Goal: Task Accomplishment & Management: Manage account settings

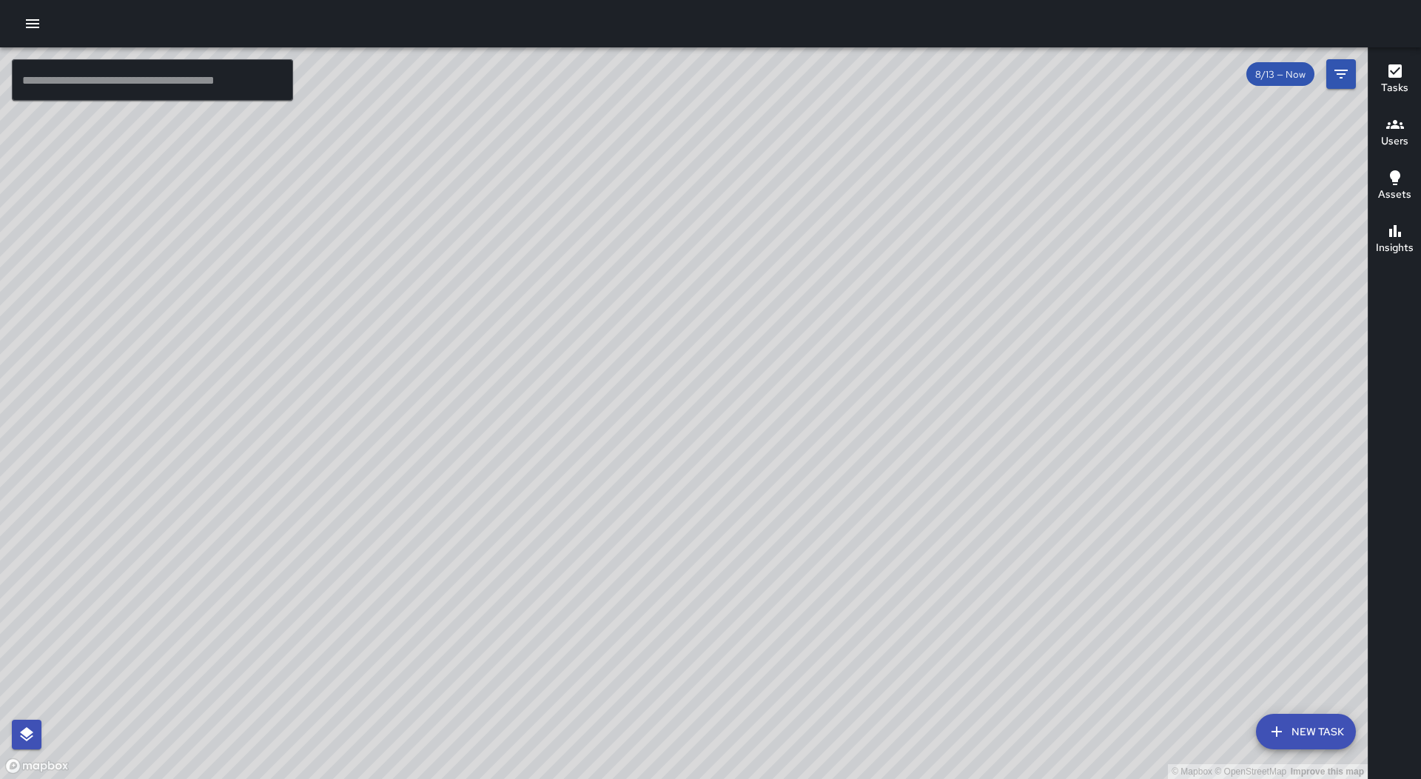
click at [37, 23] on icon "button" at bounding box center [32, 23] width 13 height 9
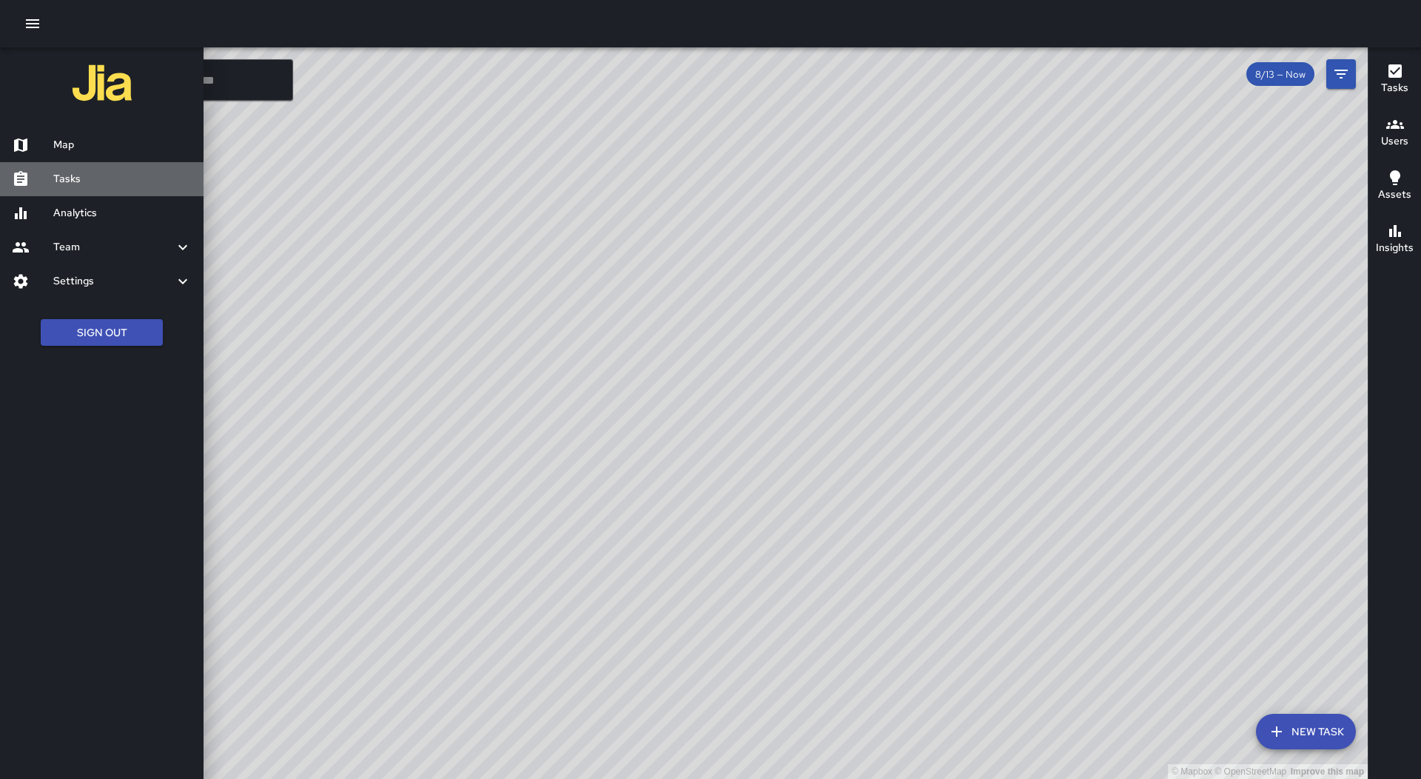
click at [94, 178] on h6 "Tasks" at bounding box center [122, 179] width 138 height 16
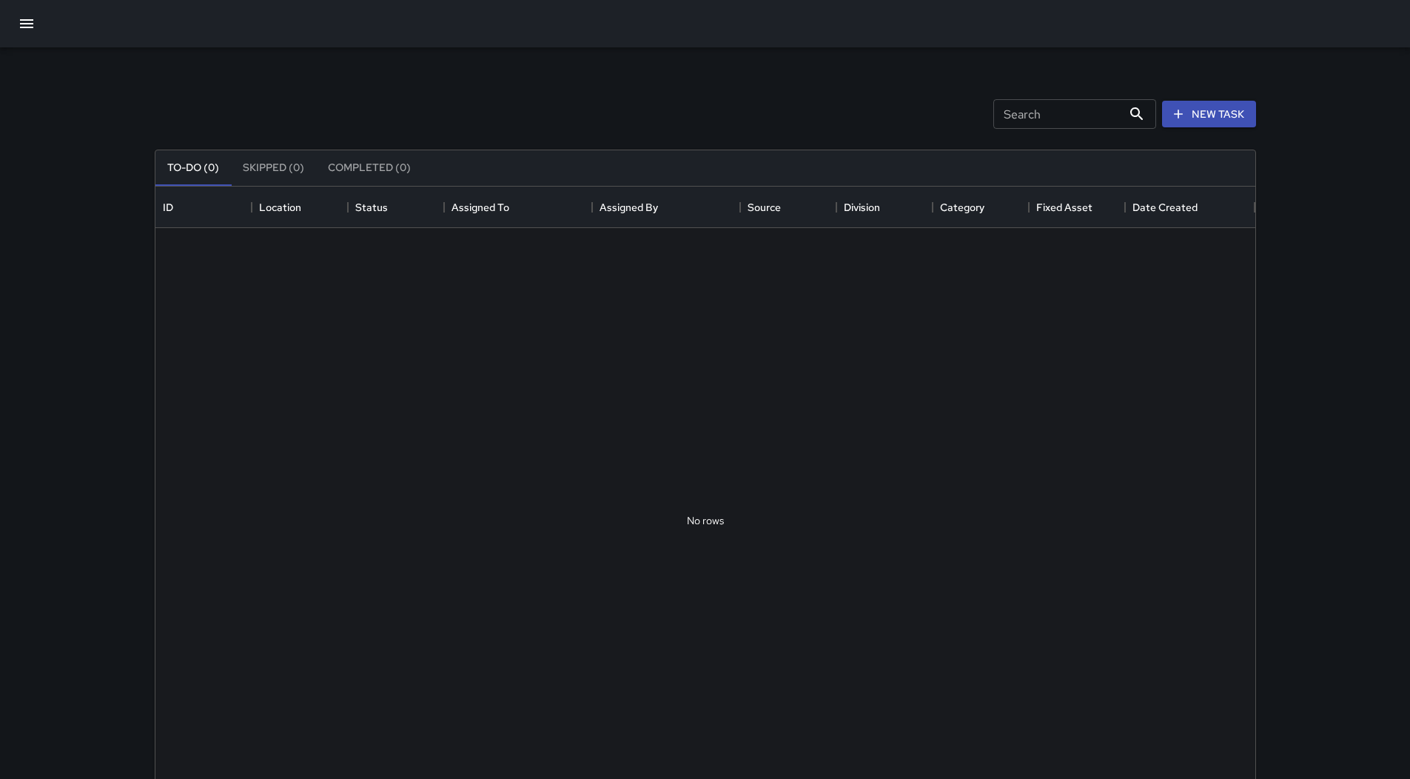
scroll to position [616, 1089]
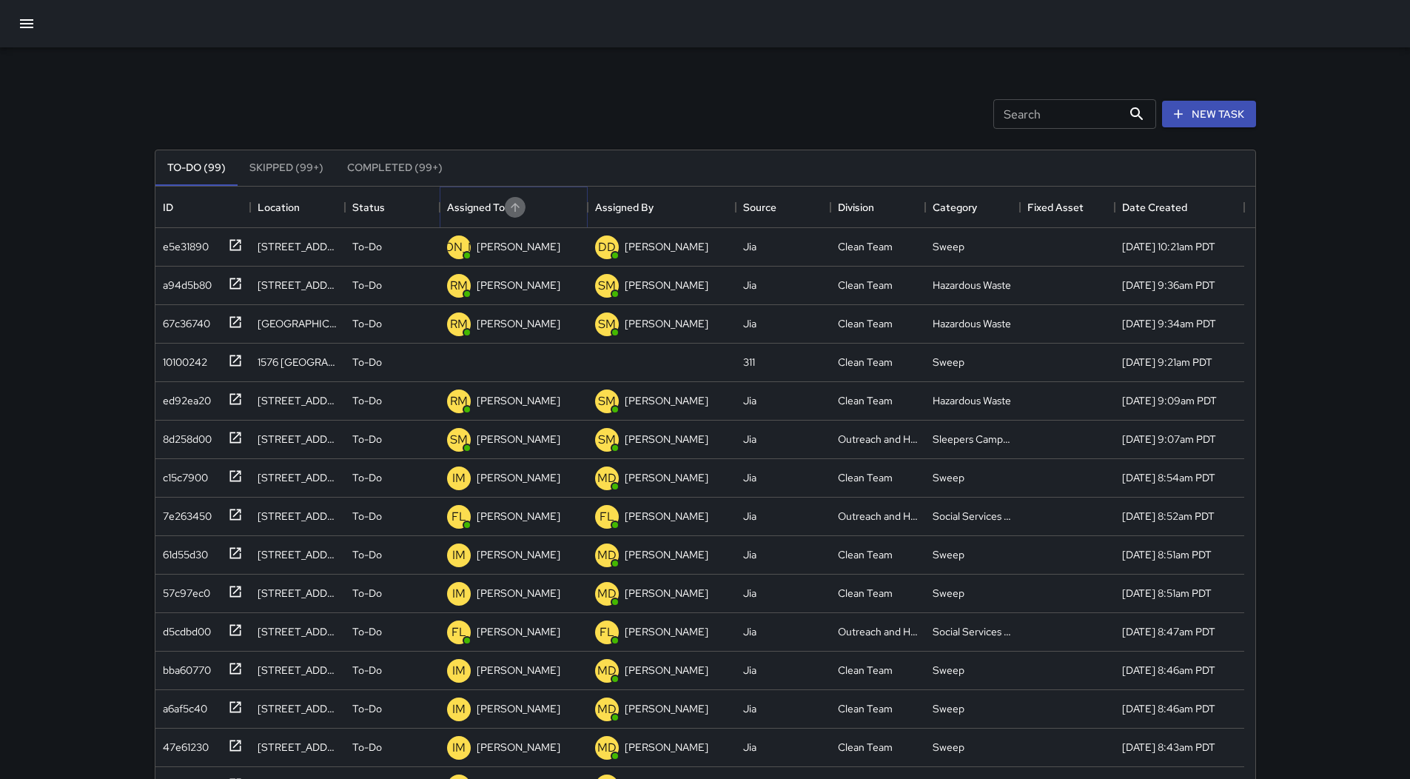
click at [507, 209] on button "Sort" at bounding box center [515, 207] width 21 height 21
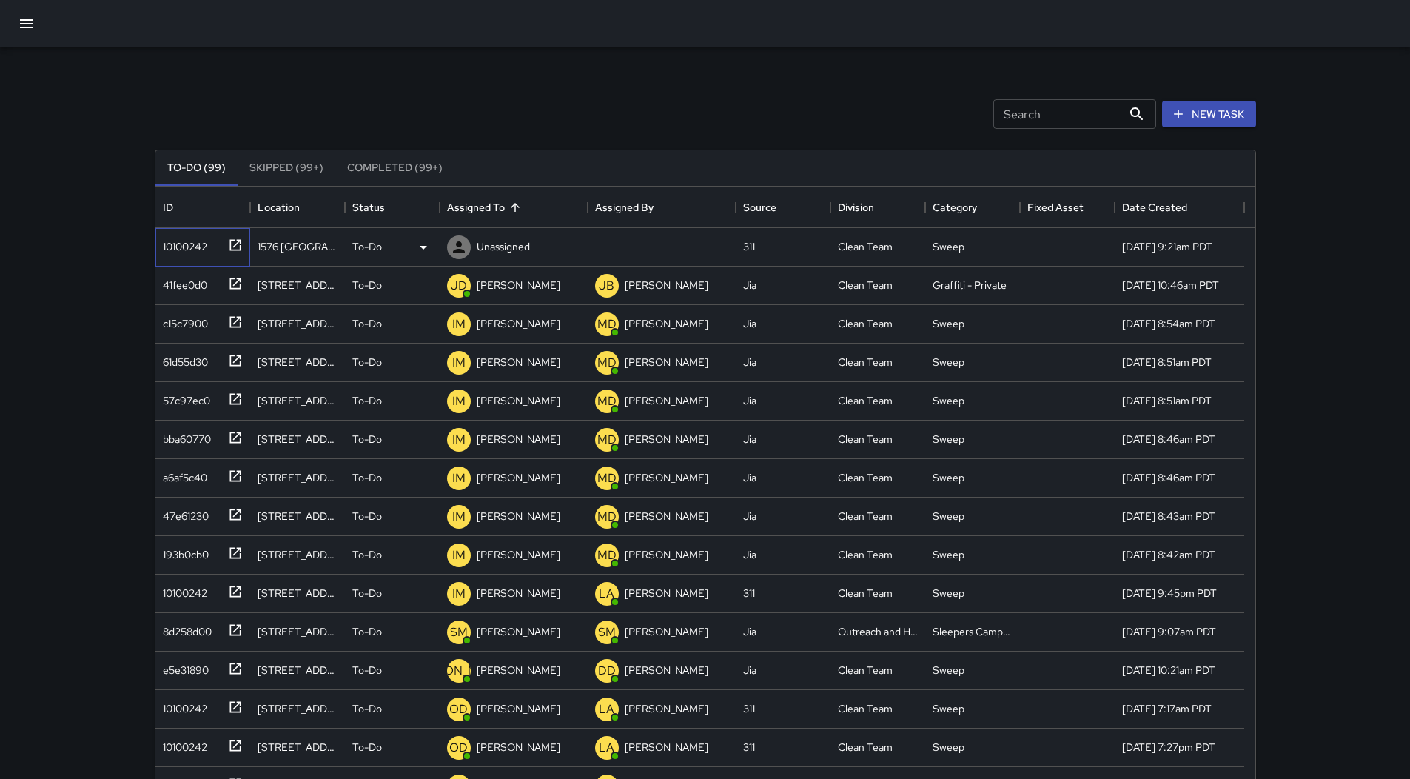
click at [175, 246] on div "10100242" at bounding box center [182, 243] width 50 height 21
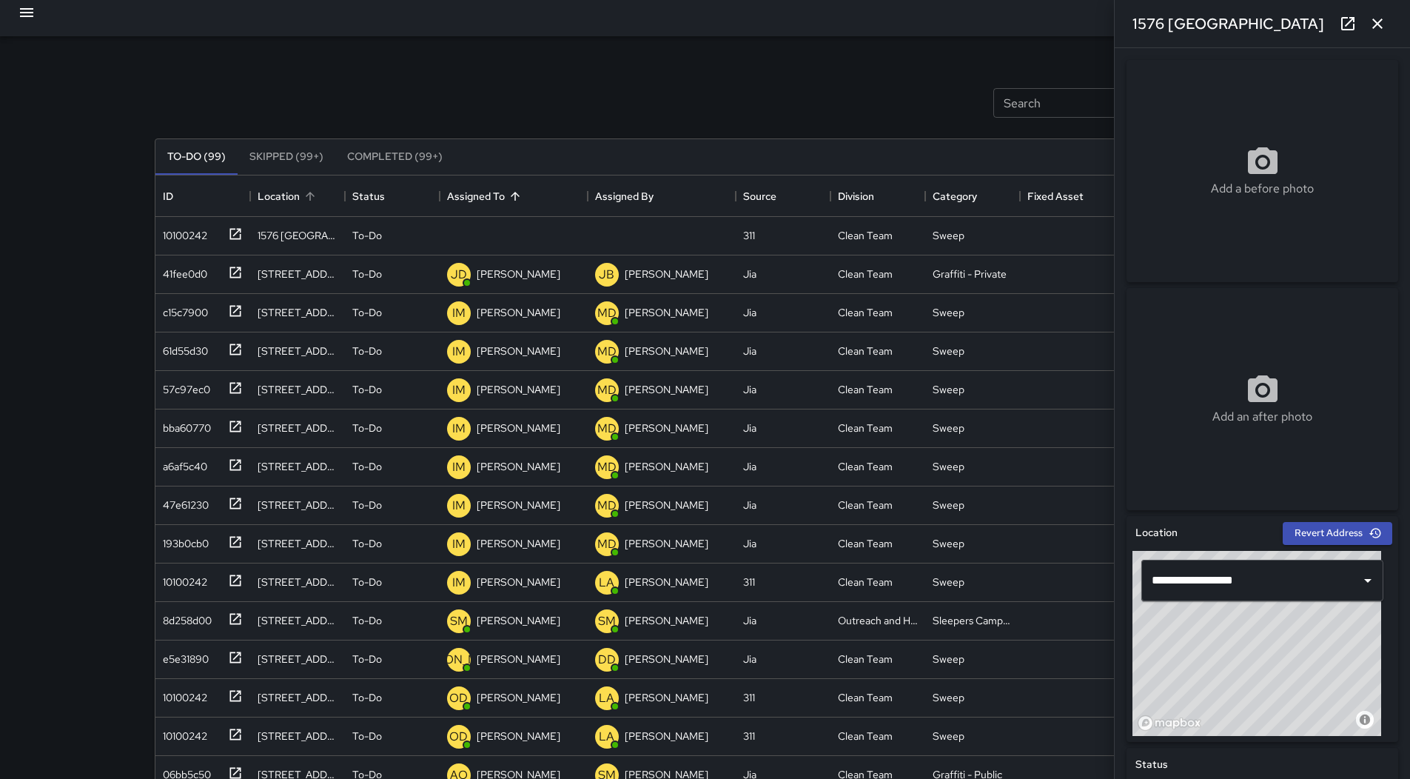
scroll to position [0, 0]
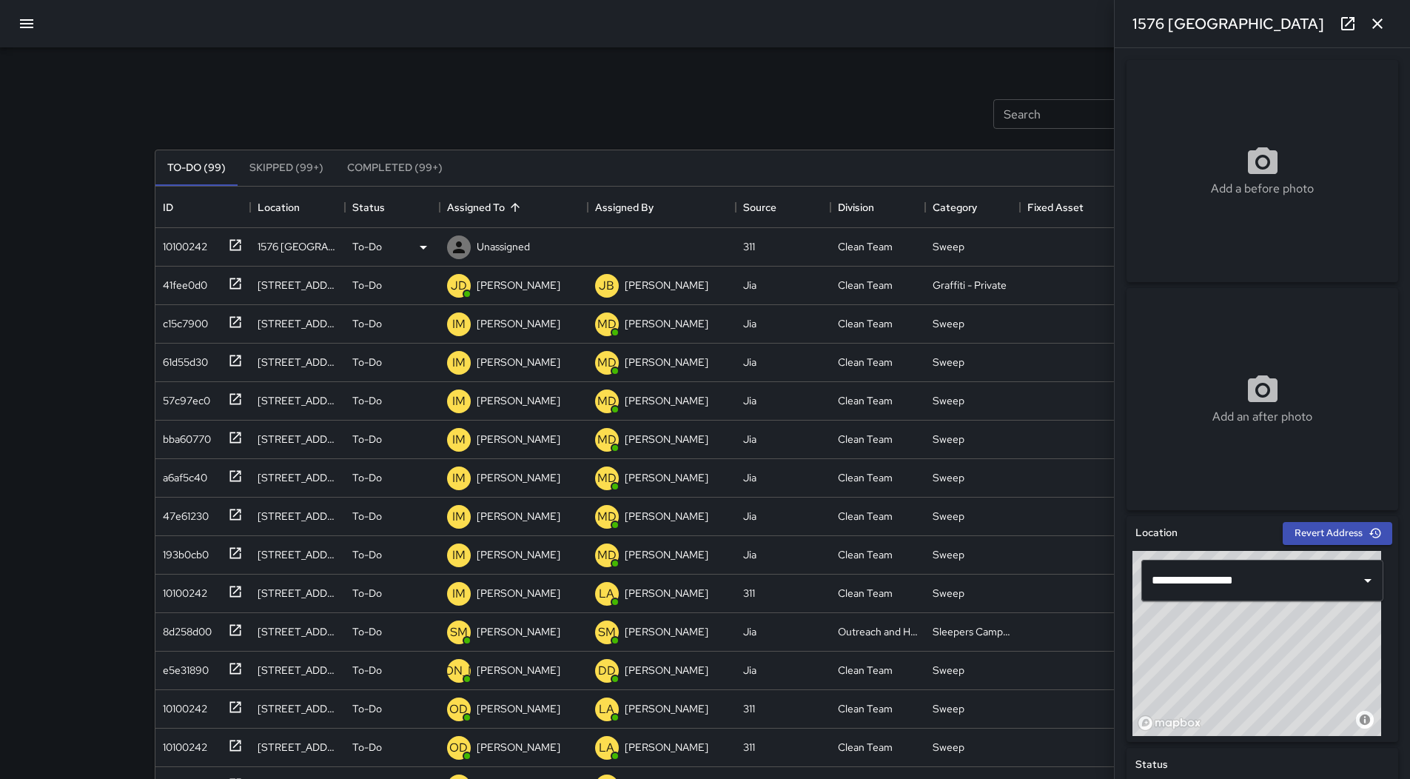
click at [204, 233] on div "10100242" at bounding box center [182, 243] width 50 height 21
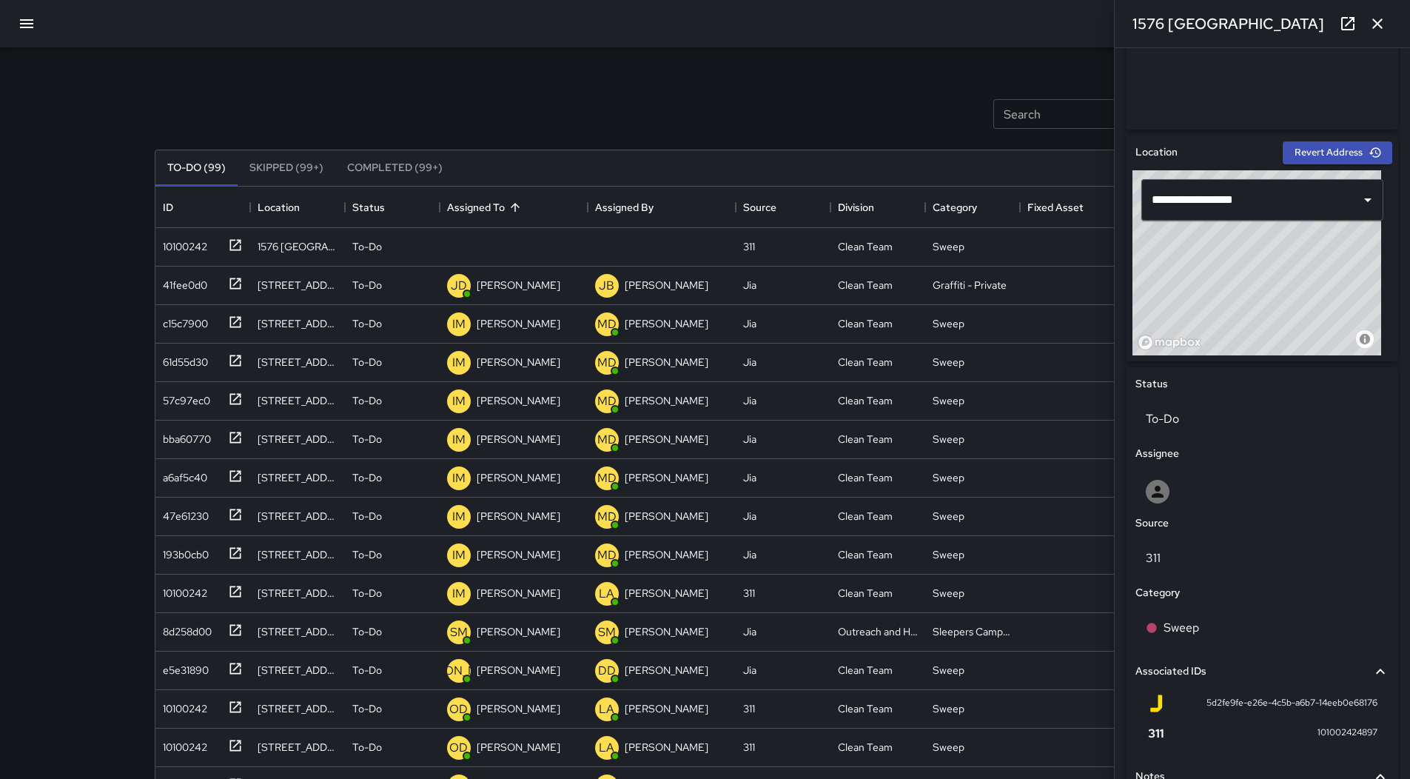
scroll to position [370, 0]
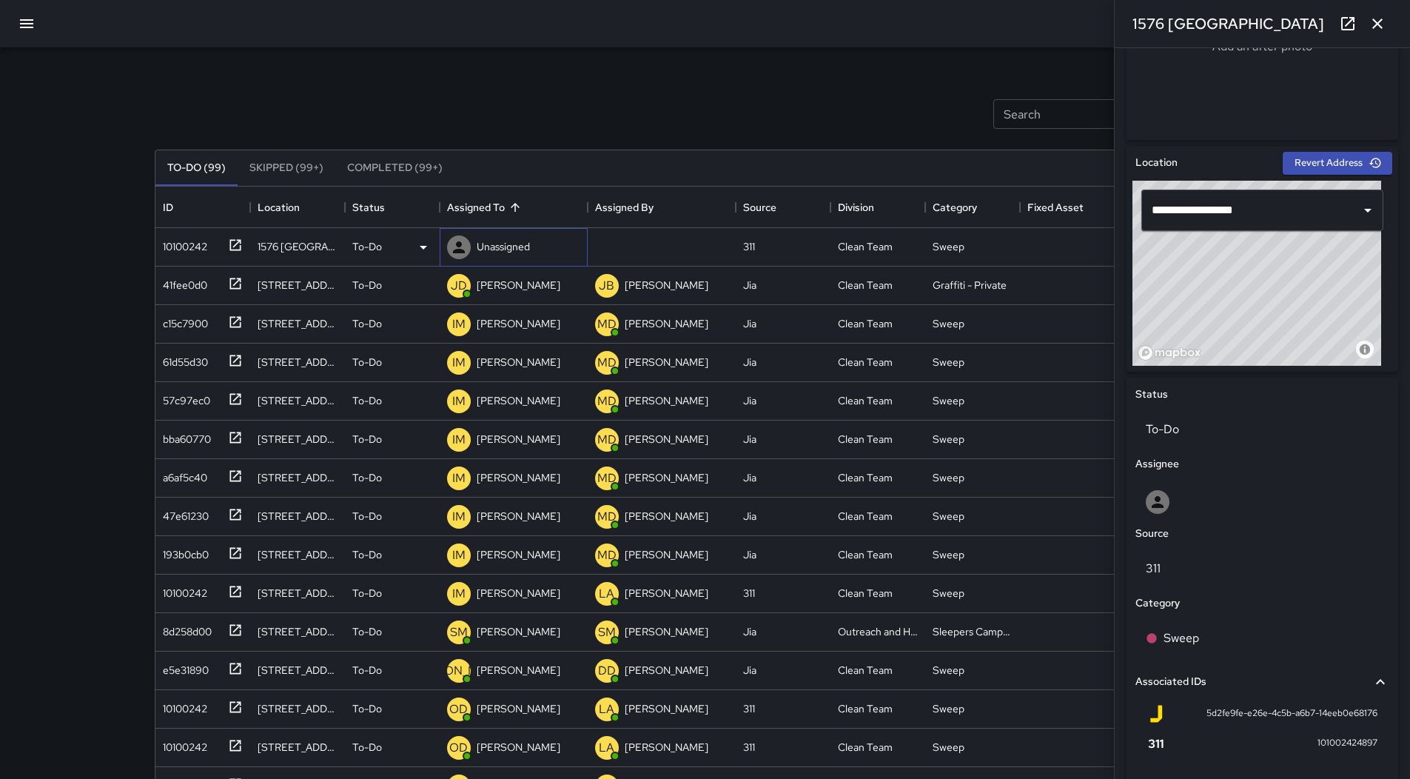
click at [509, 249] on p "Unassigned" at bounding box center [503, 246] width 53 height 15
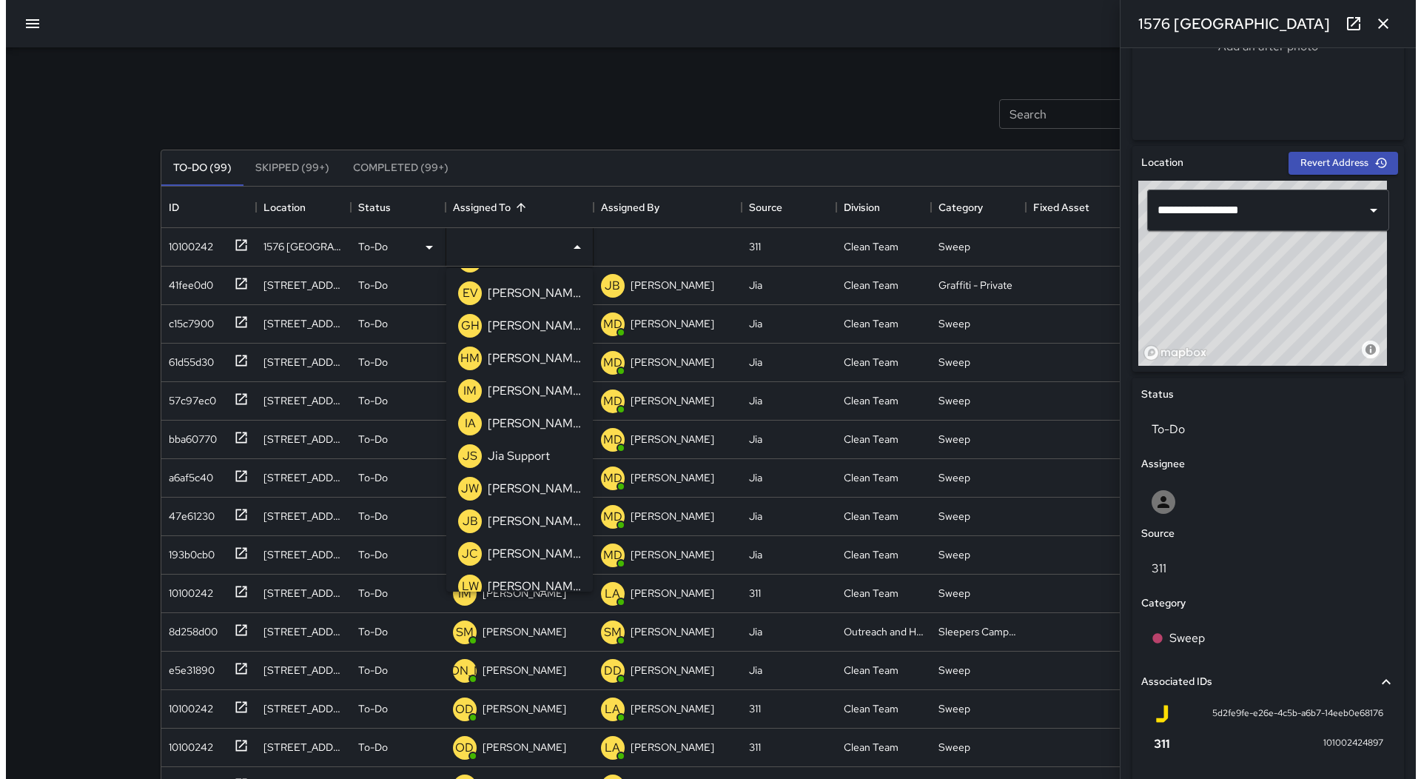
scroll to position [740, 0]
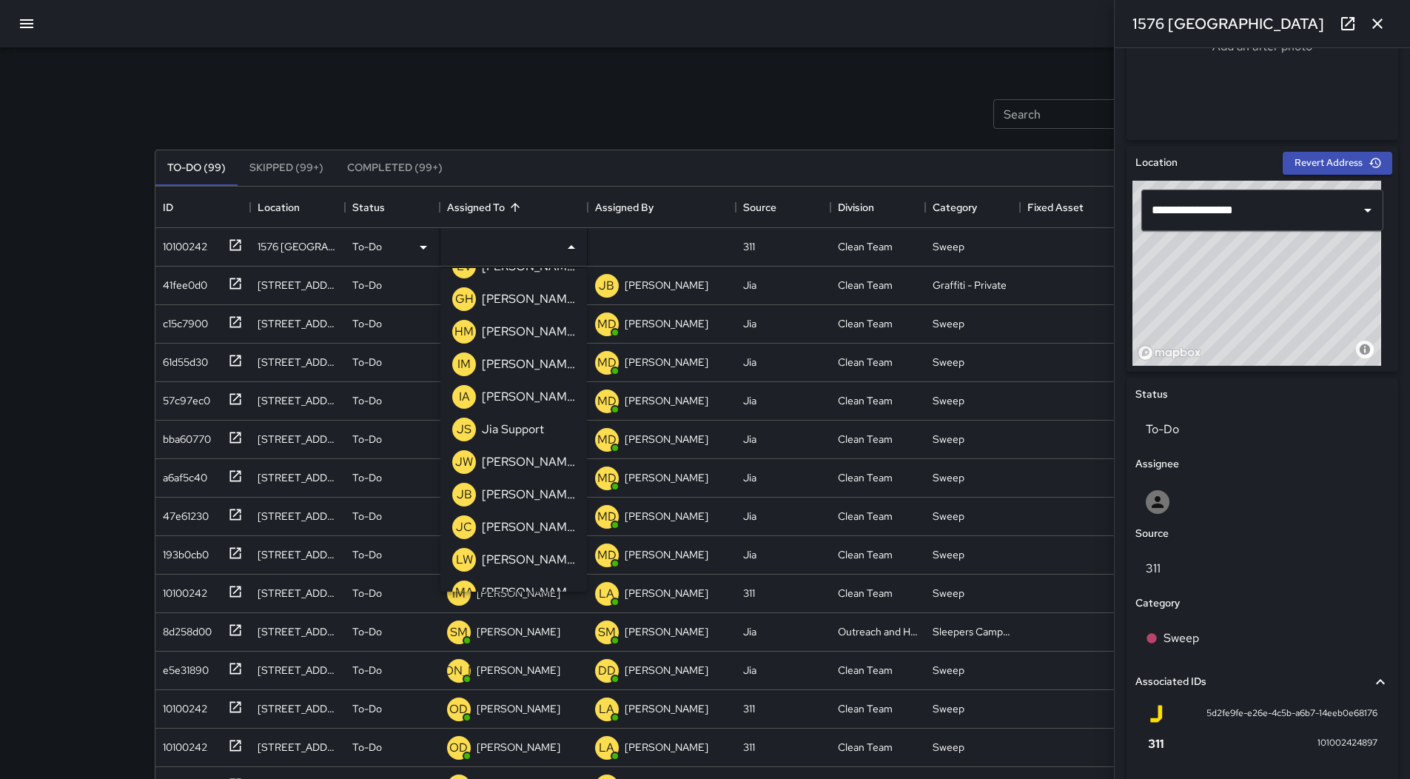
click at [523, 373] on div "[PERSON_NAME]" at bounding box center [528, 364] width 99 height 24
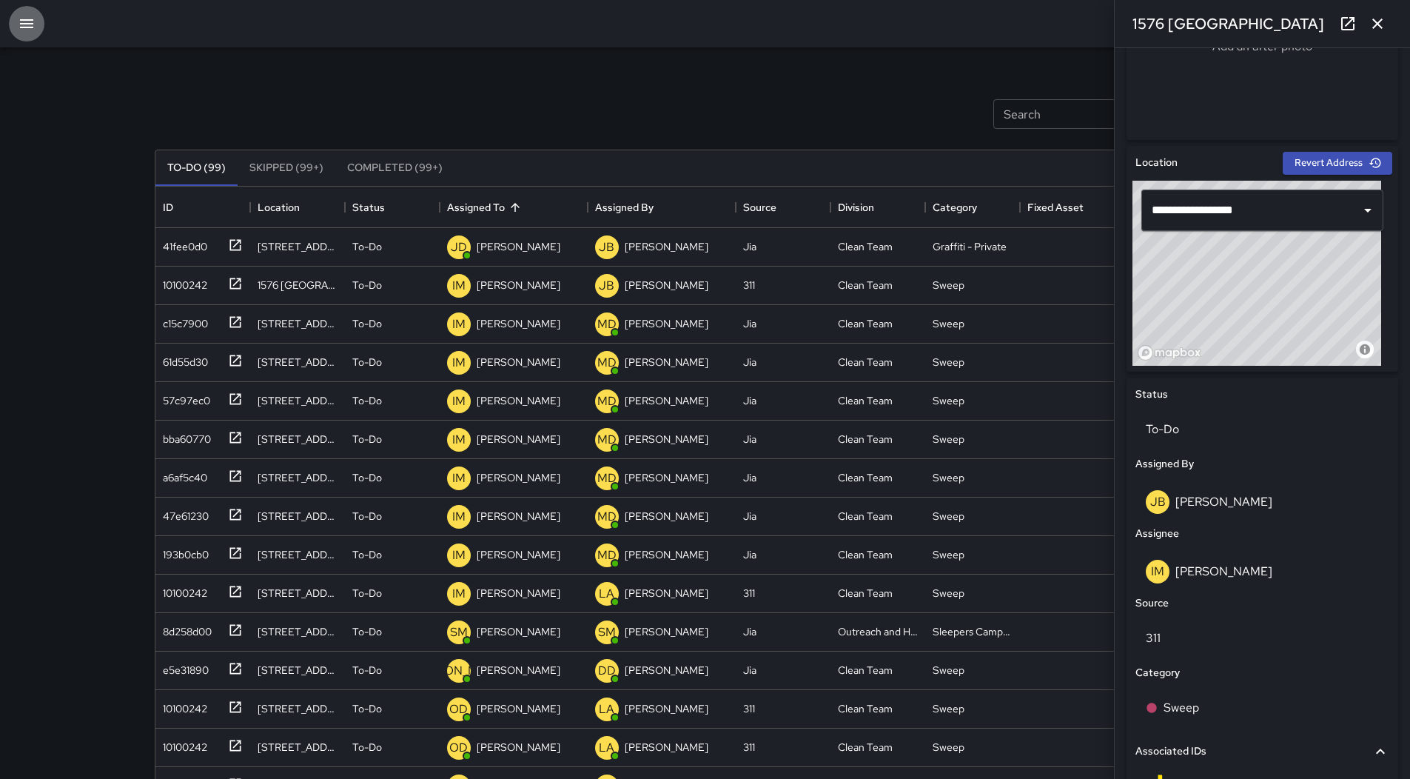
click at [21, 23] on icon "button" at bounding box center [26, 23] width 13 height 9
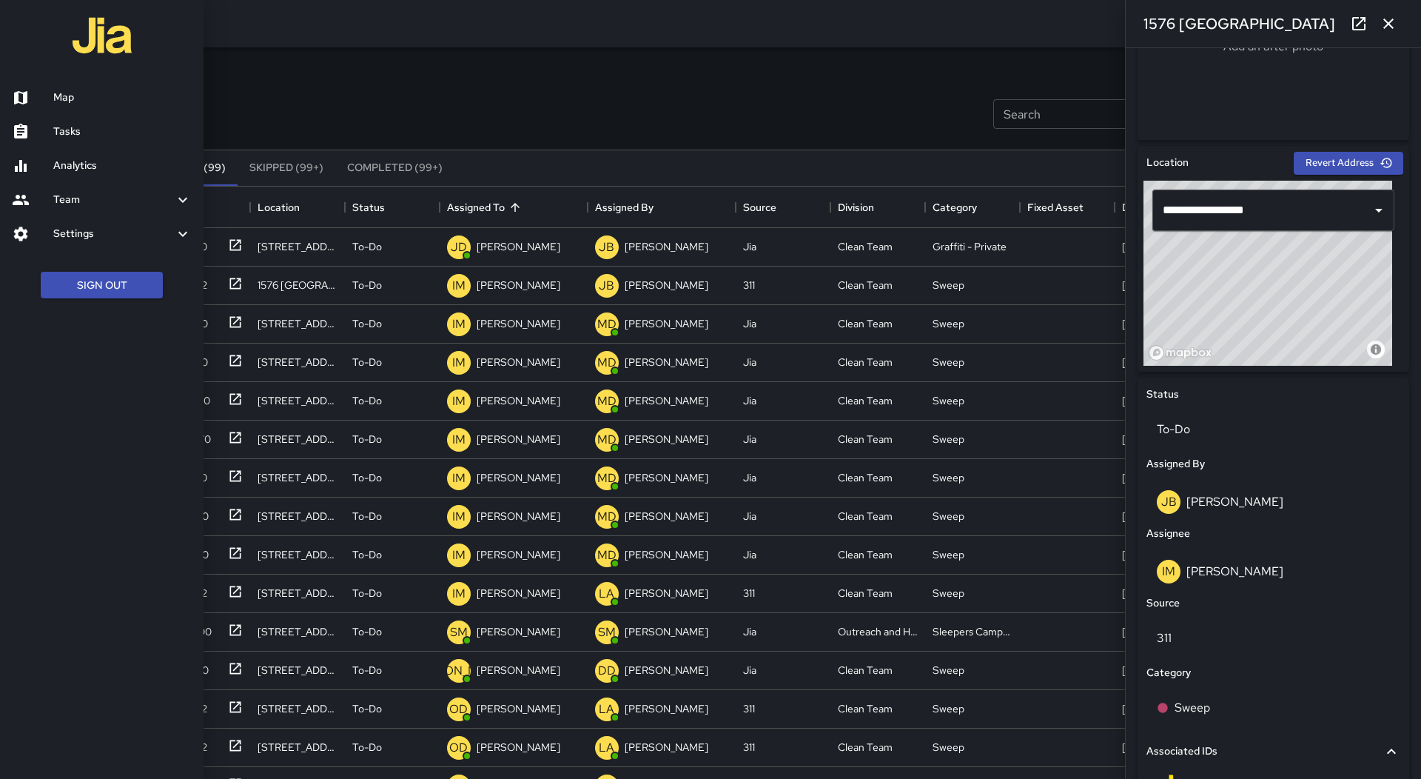
click at [70, 105] on h6 "Map" at bounding box center [122, 98] width 138 height 16
